Goal: Information Seeking & Learning: Learn about a topic

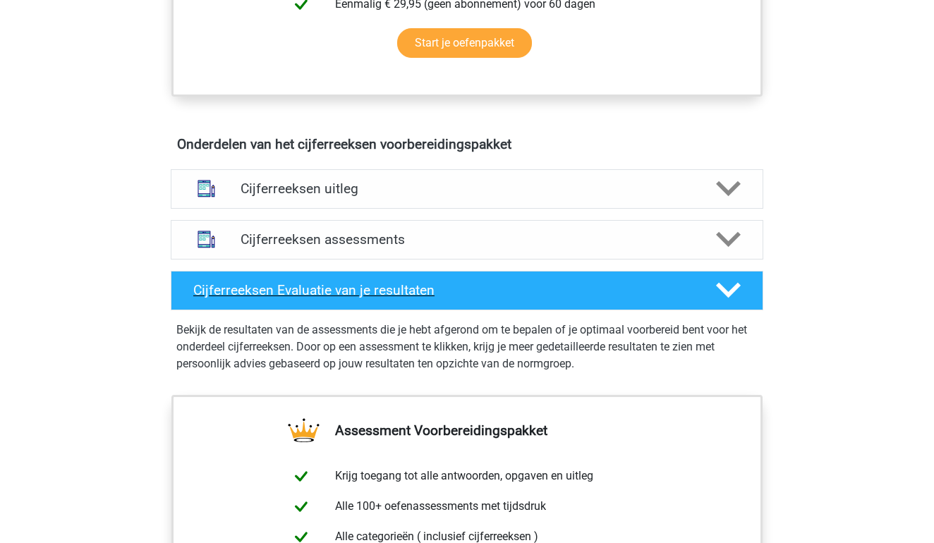
scroll to position [730, 0]
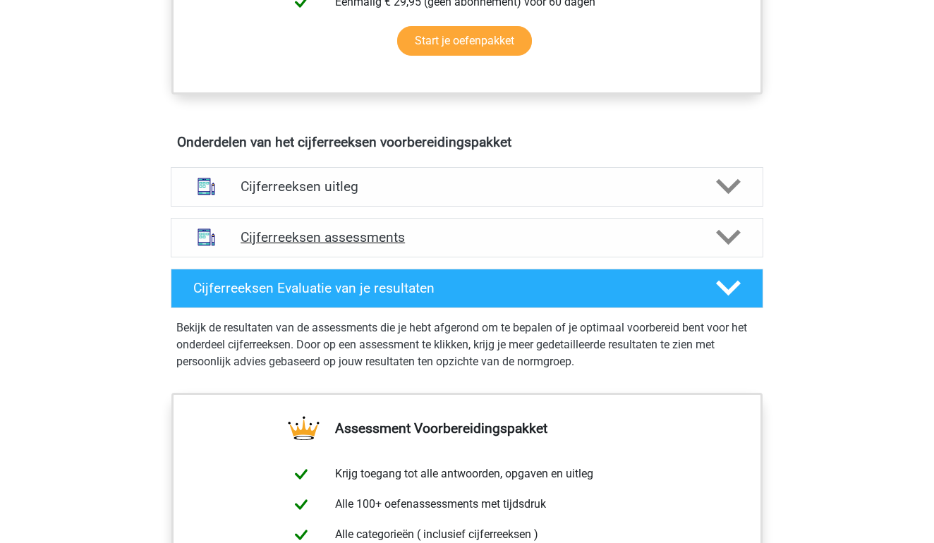
click at [334, 258] on div "Cijferreeksen assessments" at bounding box center [467, 238] width 593 height 40
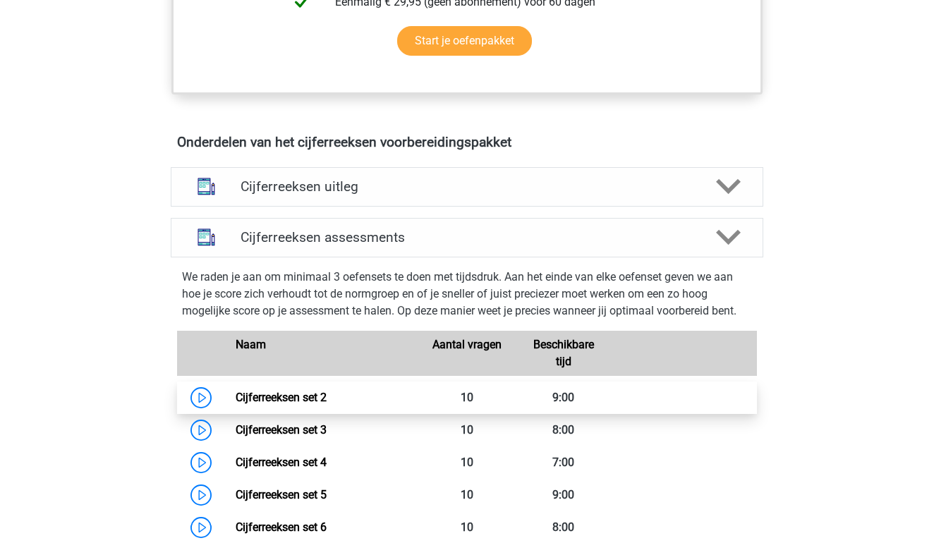
click at [236, 404] on link "Cijferreeksen set 2" at bounding box center [281, 397] width 91 height 13
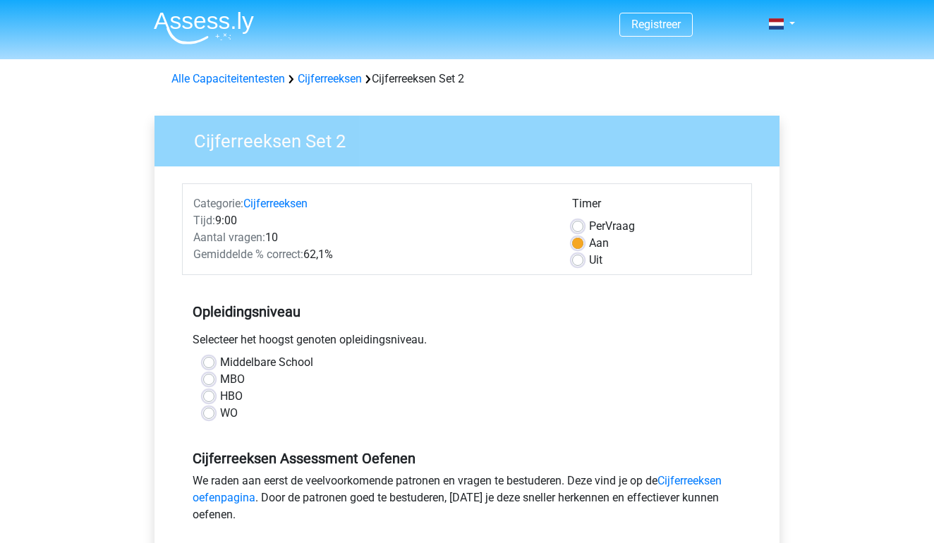
click at [215, 394] on div "HBO" at bounding box center [467, 396] width 528 height 17
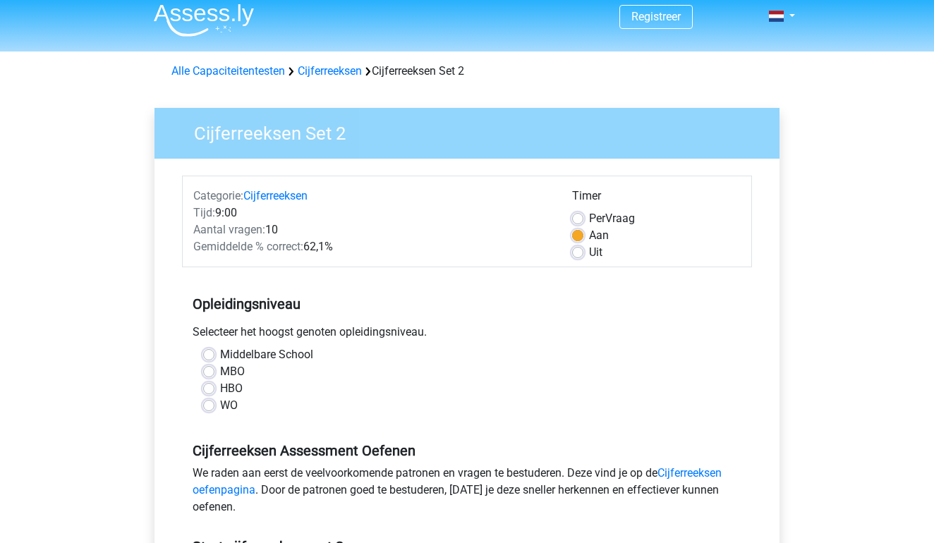
click at [220, 390] on label "HBO" at bounding box center [231, 388] width 23 height 17
click at [212, 390] on input "HBO" at bounding box center [208, 387] width 11 height 14
radio input "true"
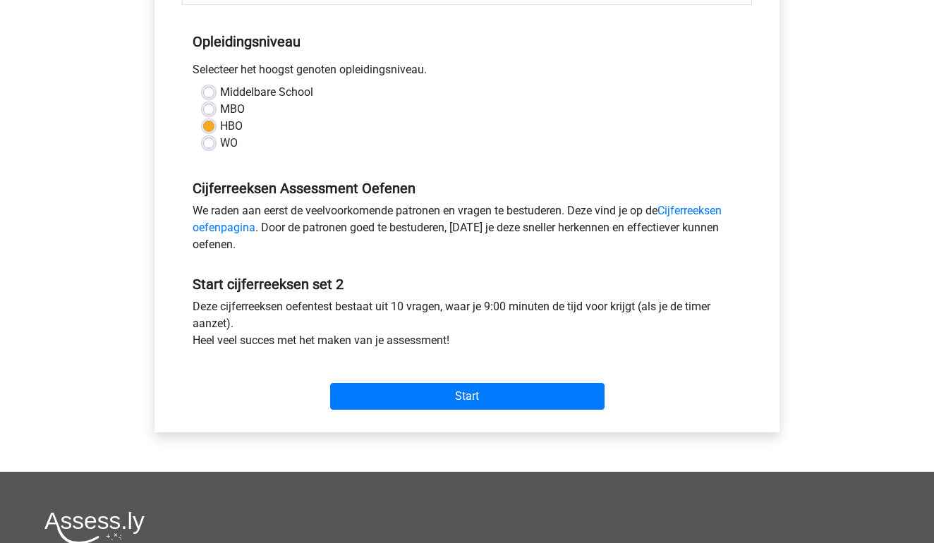
scroll to position [392, 0]
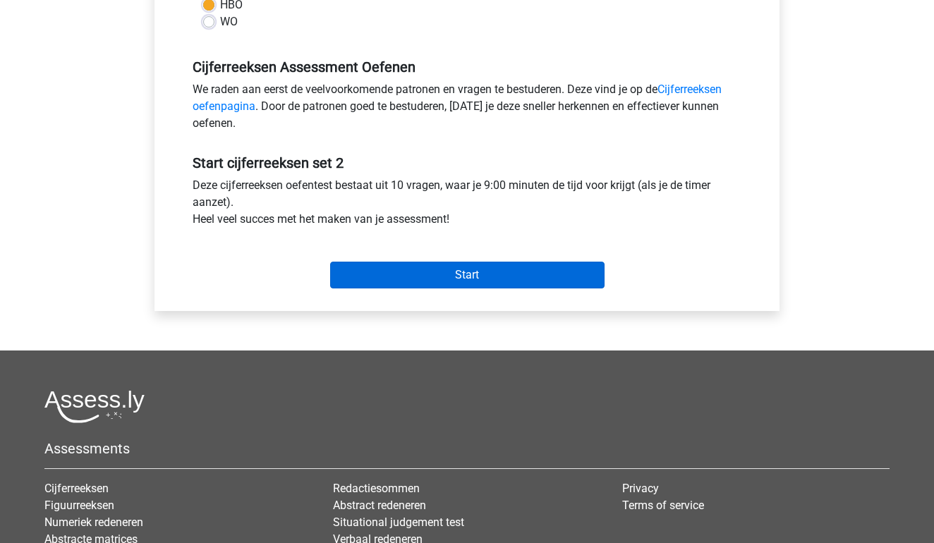
click at [362, 283] on input "Start" at bounding box center [467, 275] width 274 height 27
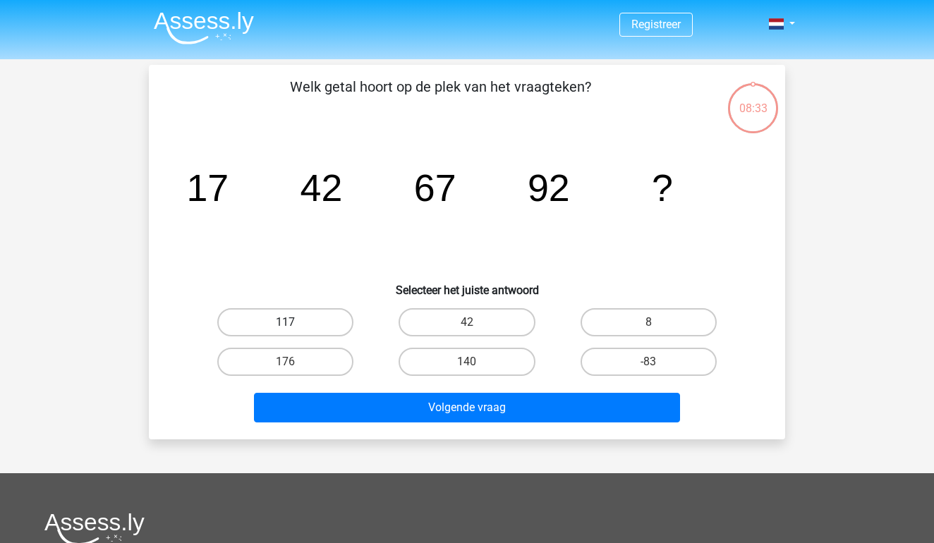
click at [315, 317] on label "117" at bounding box center [285, 322] width 136 height 28
click at [295, 322] on input "117" at bounding box center [290, 326] width 9 height 9
radio input "true"
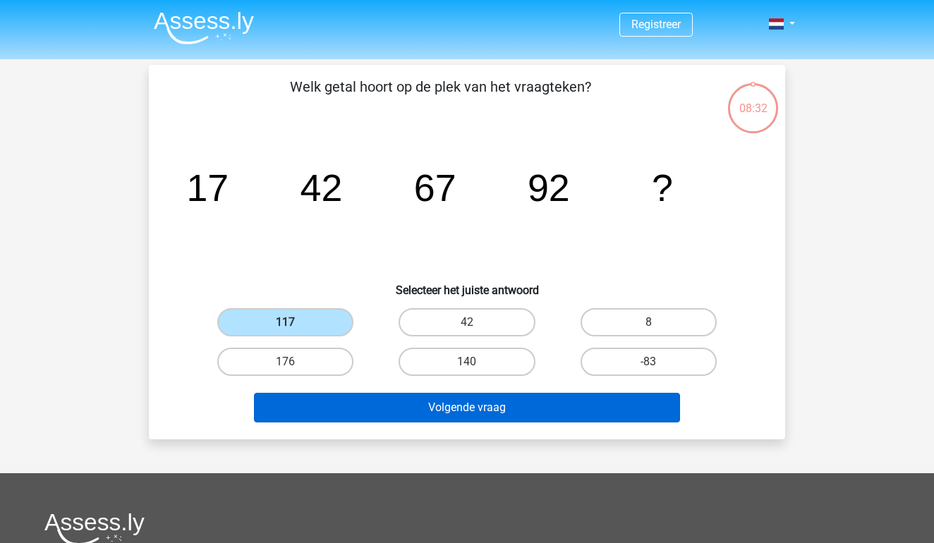
click at [424, 417] on button "Volgende vraag" at bounding box center [467, 408] width 427 height 30
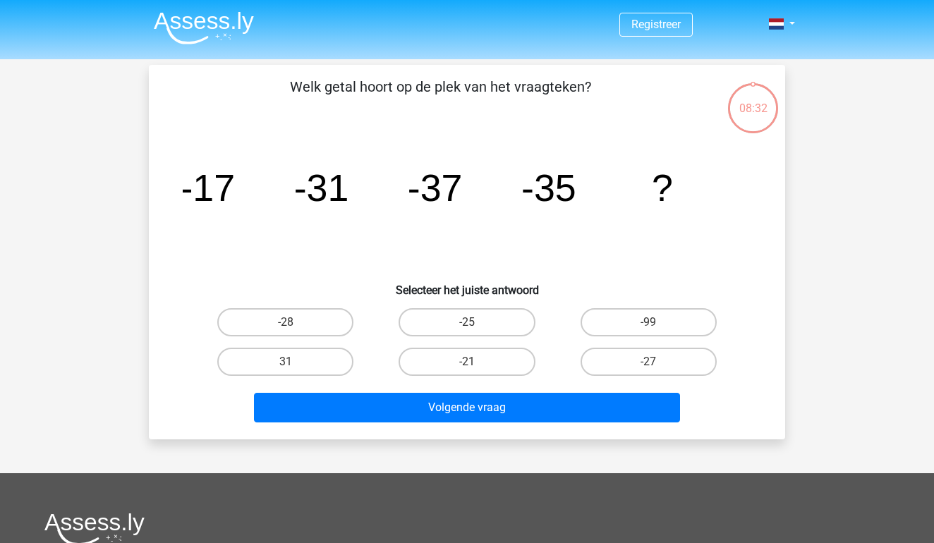
scroll to position [65, 0]
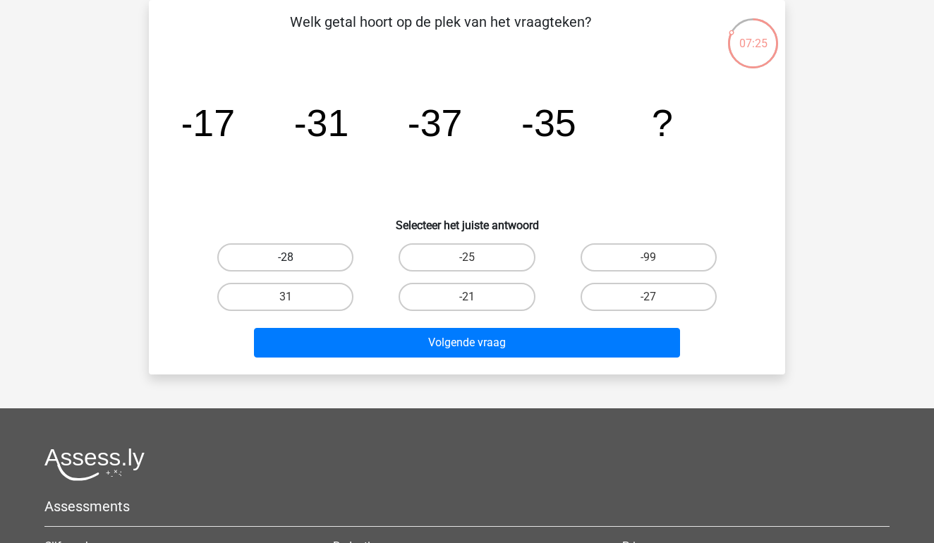
click at [293, 251] on label "-28" at bounding box center [285, 257] width 136 height 28
click at [293, 258] on input "-28" at bounding box center [290, 262] width 9 height 9
radio input "true"
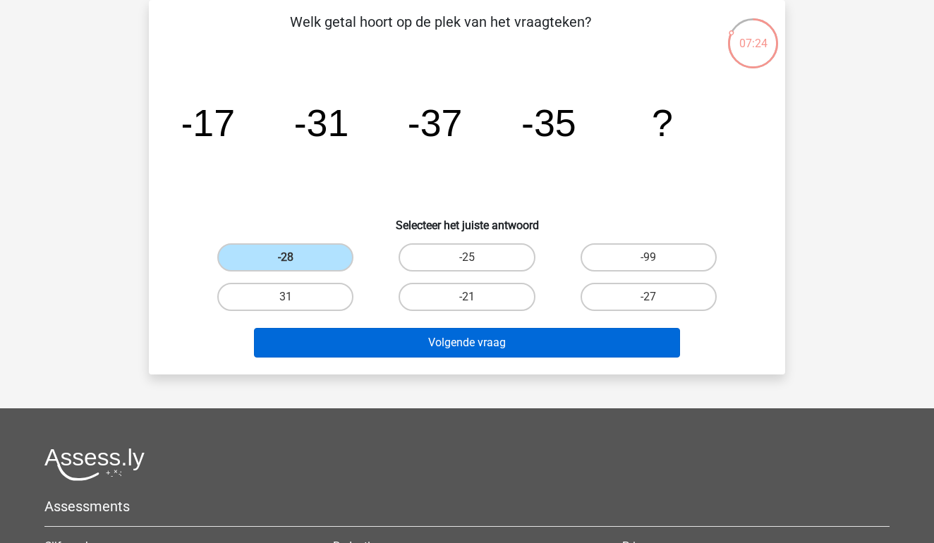
click at [381, 335] on button "Volgende vraag" at bounding box center [467, 343] width 427 height 30
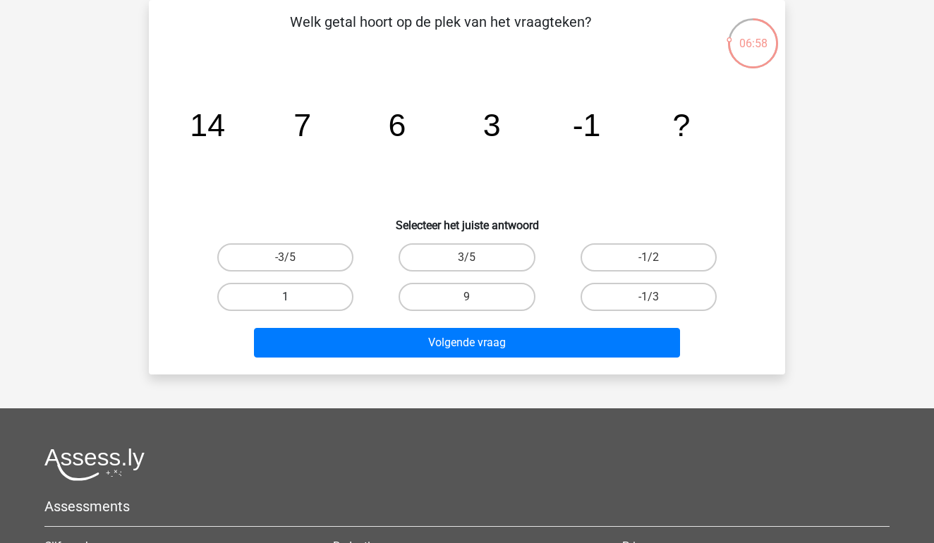
click at [321, 294] on label "1" at bounding box center [285, 297] width 136 height 28
click at [295, 297] on input "1" at bounding box center [290, 301] width 9 height 9
radio input "true"
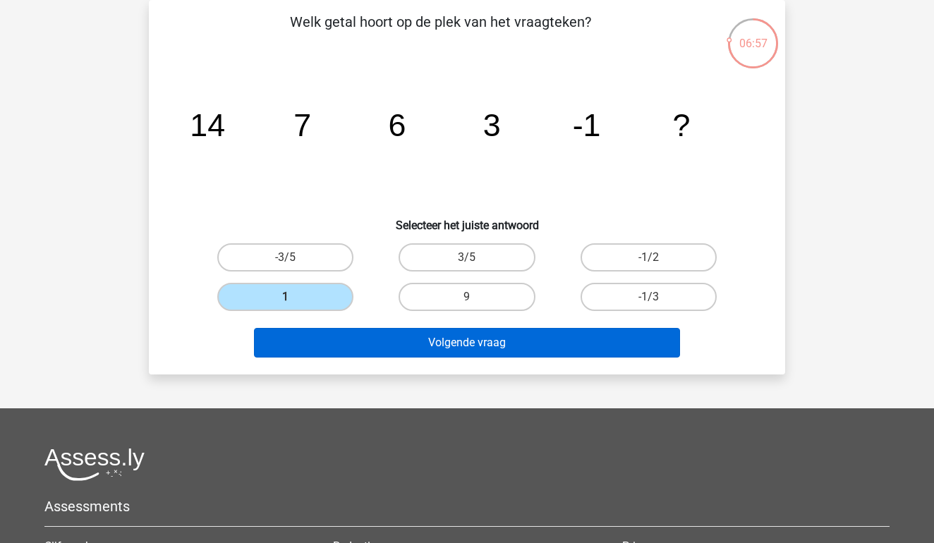
click at [350, 336] on button "Volgende vraag" at bounding box center [467, 343] width 427 height 30
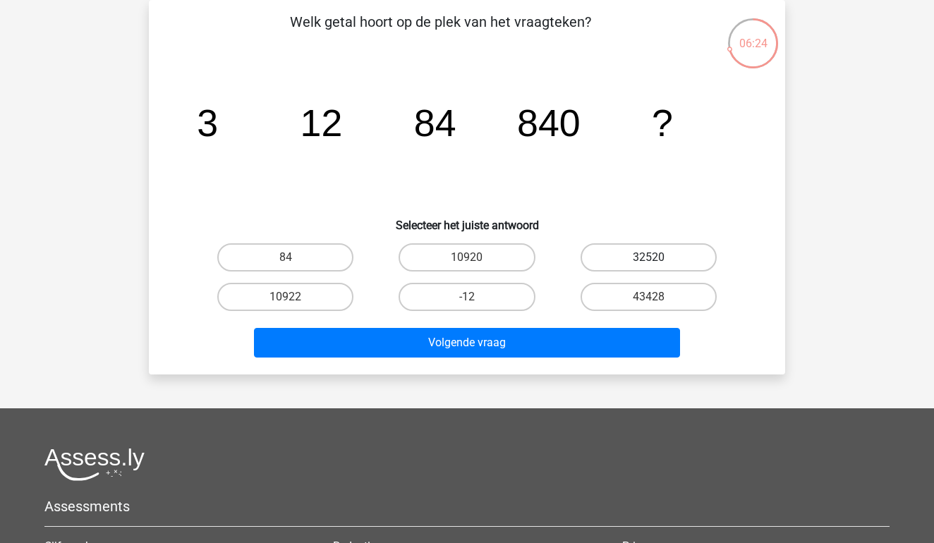
click at [678, 269] on label "32520" at bounding box center [649, 257] width 136 height 28
click at [658, 267] on input "32520" at bounding box center [652, 262] width 9 height 9
radio input "true"
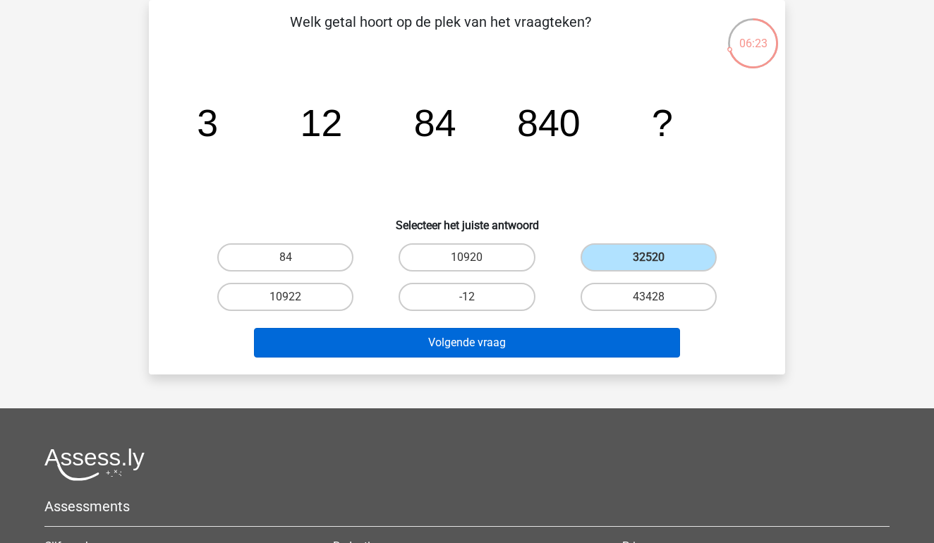
click at [629, 346] on button "Volgende vraag" at bounding box center [467, 343] width 427 height 30
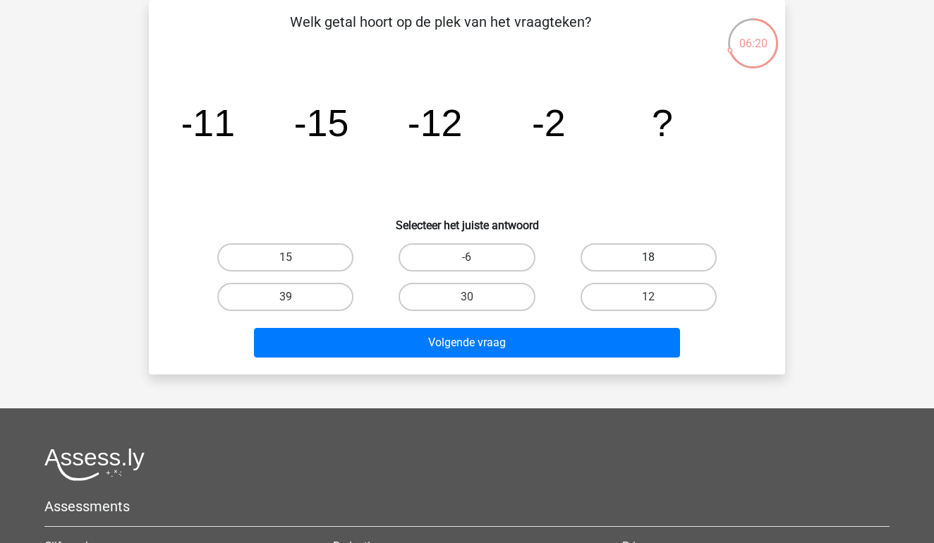
click at [621, 258] on label "18" at bounding box center [649, 257] width 136 height 28
click at [648, 258] on input "18" at bounding box center [652, 262] width 9 height 9
radio input "true"
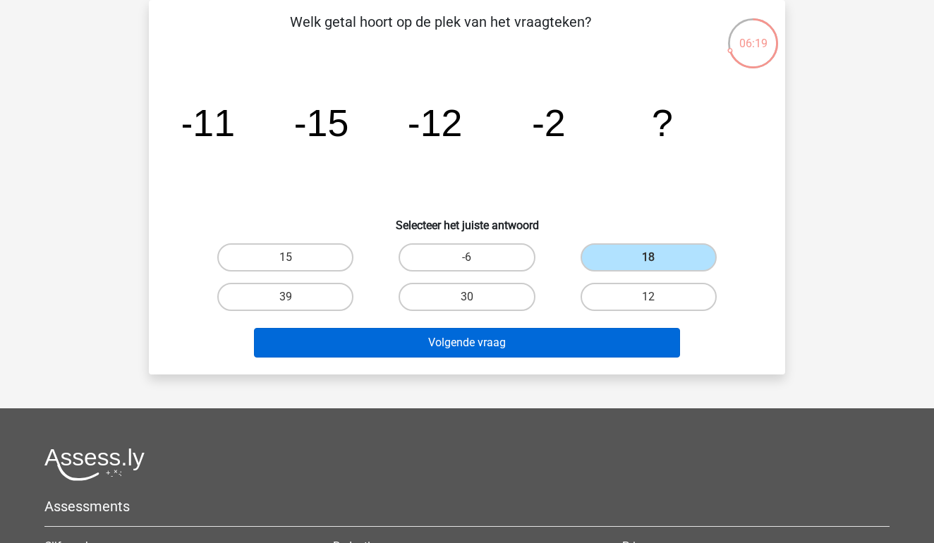
click at [586, 338] on button "Volgende vraag" at bounding box center [467, 343] width 427 height 30
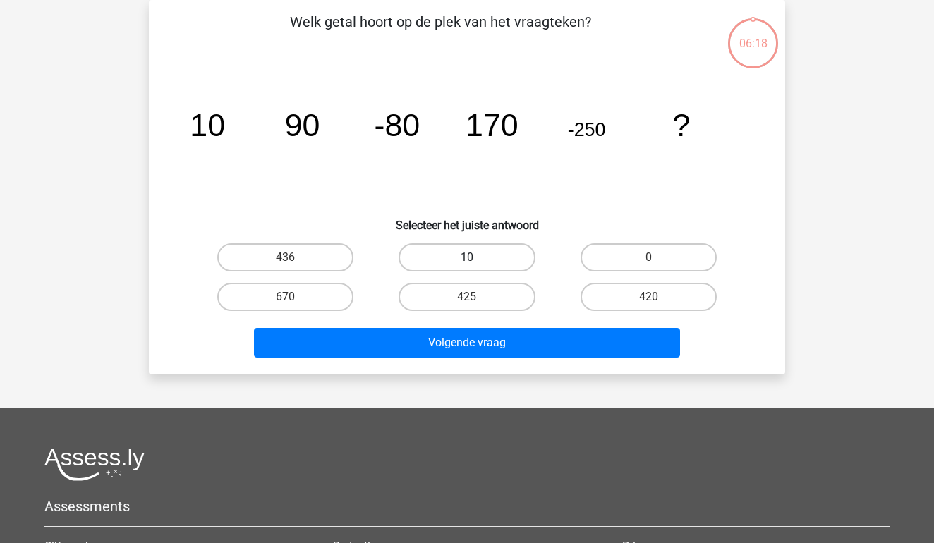
click at [506, 254] on label "10" at bounding box center [467, 257] width 136 height 28
click at [476, 258] on input "10" at bounding box center [471, 262] width 9 height 9
radio input "true"
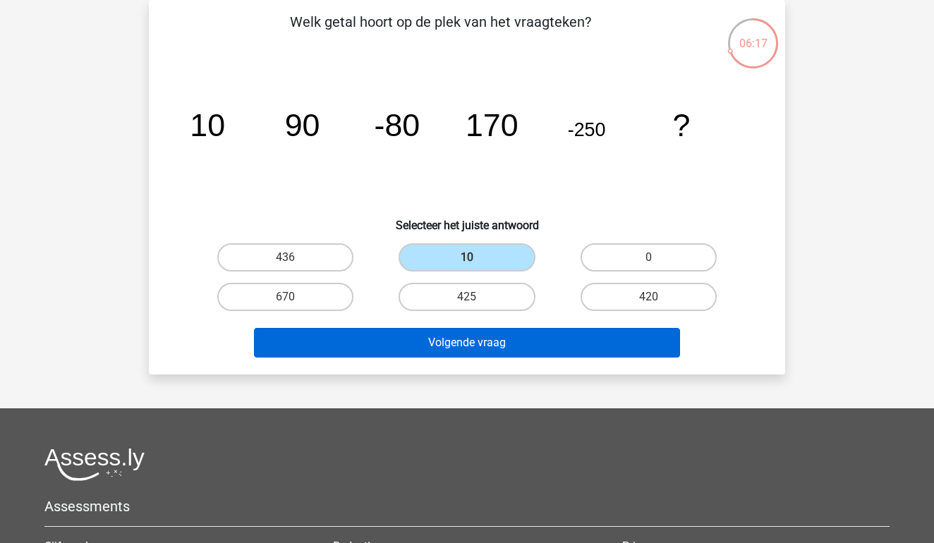
click at [530, 334] on button "Volgende vraag" at bounding box center [467, 343] width 427 height 30
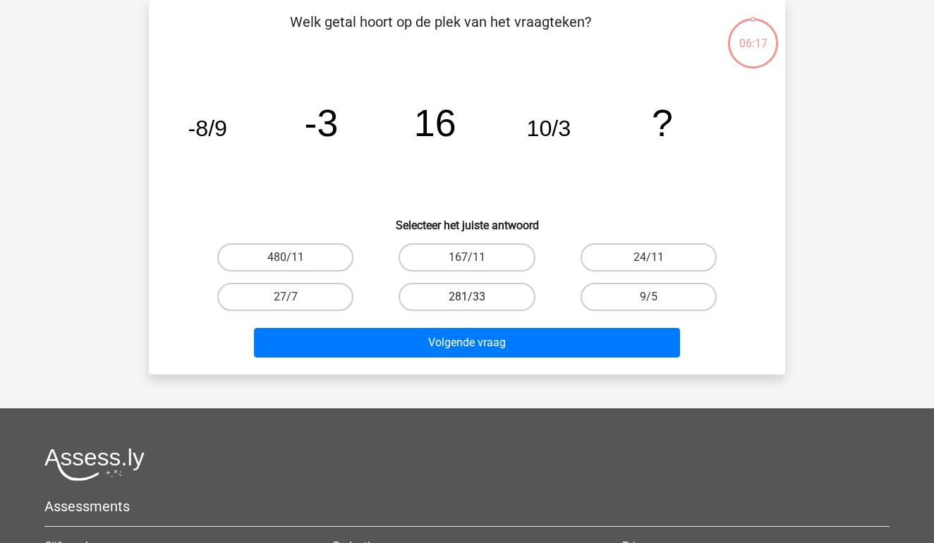
click at [495, 298] on label "281/33" at bounding box center [467, 297] width 136 height 28
click at [476, 298] on input "281/33" at bounding box center [471, 301] width 9 height 9
radio input "true"
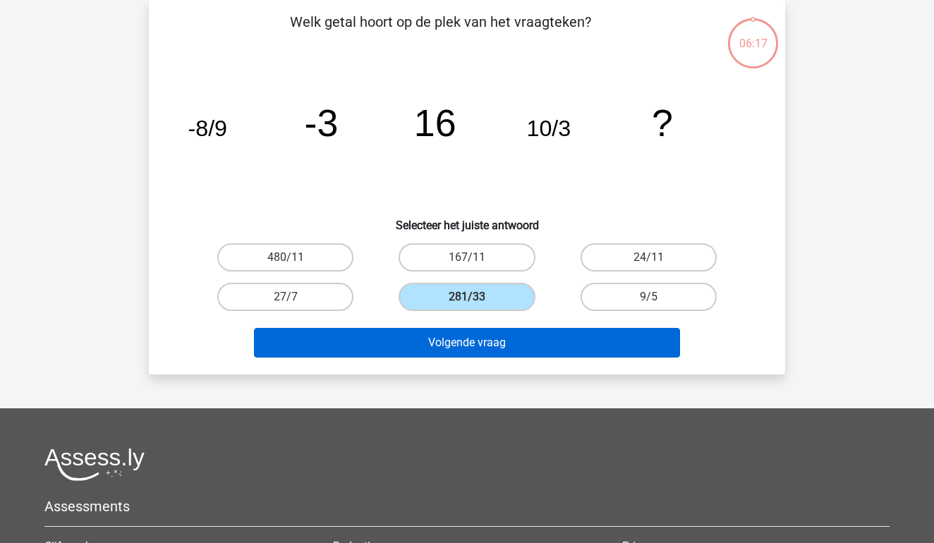
click at [500, 349] on button "Volgende vraag" at bounding box center [467, 343] width 427 height 30
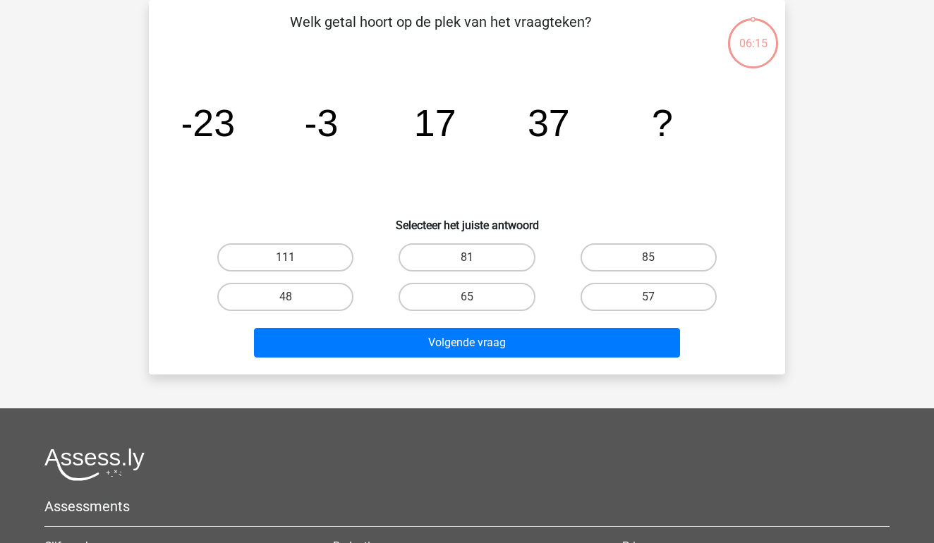
click at [481, 279] on div "65" at bounding box center [466, 297] width 181 height 40
click at [481, 290] on label "65" at bounding box center [467, 297] width 136 height 28
click at [476, 297] on input "65" at bounding box center [471, 301] width 9 height 9
radio input "true"
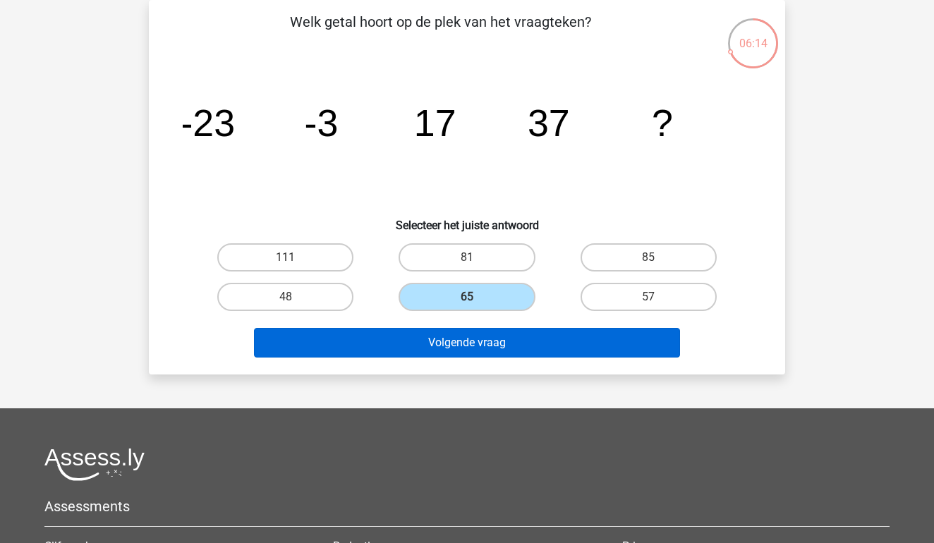
click at [486, 337] on button "Volgende vraag" at bounding box center [467, 343] width 427 height 30
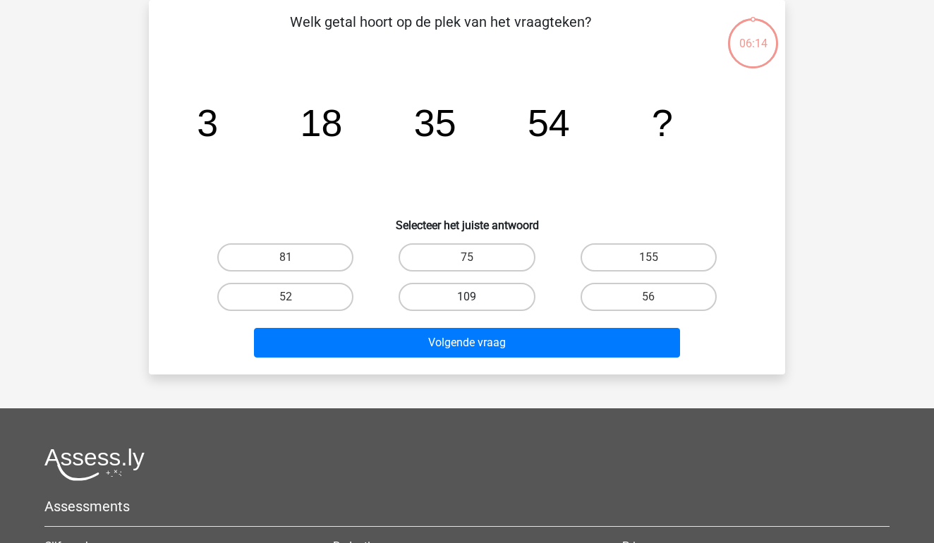
click at [476, 293] on label "109" at bounding box center [467, 297] width 136 height 28
click at [476, 297] on input "109" at bounding box center [471, 301] width 9 height 9
radio input "true"
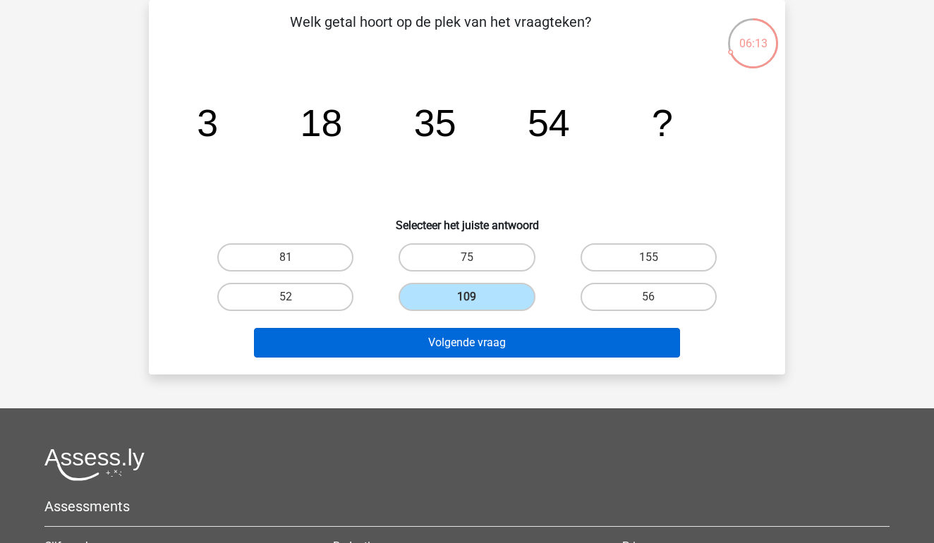
click at [476, 333] on button "Volgende vraag" at bounding box center [467, 343] width 427 height 30
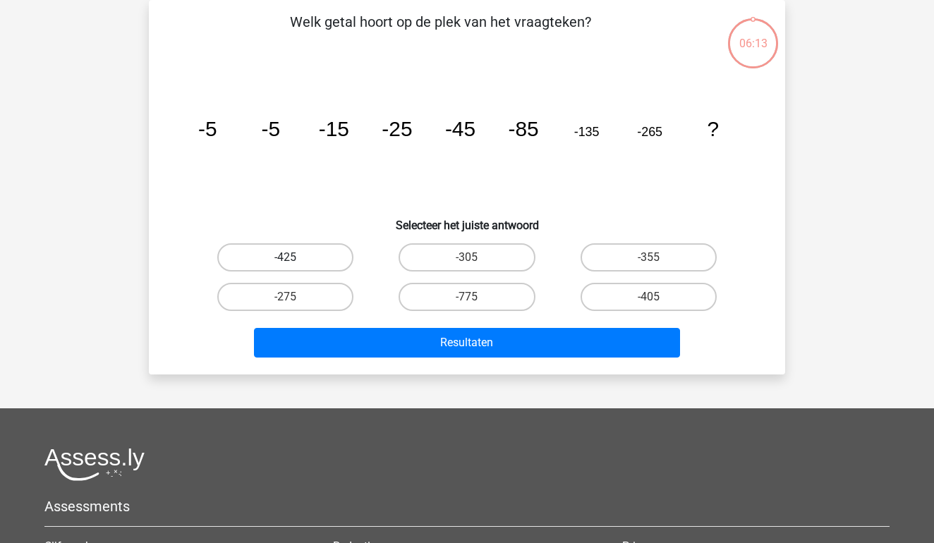
click at [330, 254] on label "-425" at bounding box center [285, 257] width 136 height 28
click at [295, 258] on input "-425" at bounding box center [290, 262] width 9 height 9
radio input "true"
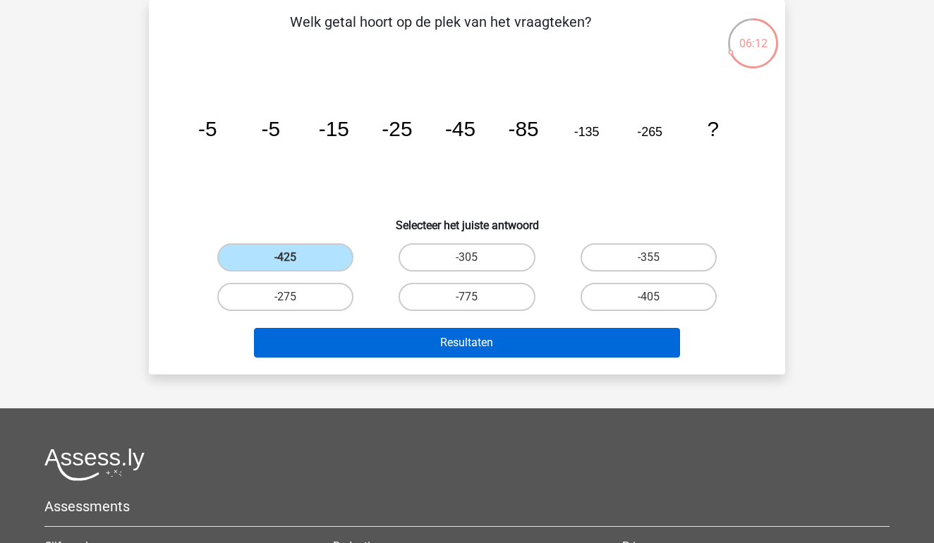
click at [380, 340] on button "Resultaten" at bounding box center [467, 343] width 427 height 30
